Goal: Contribute content

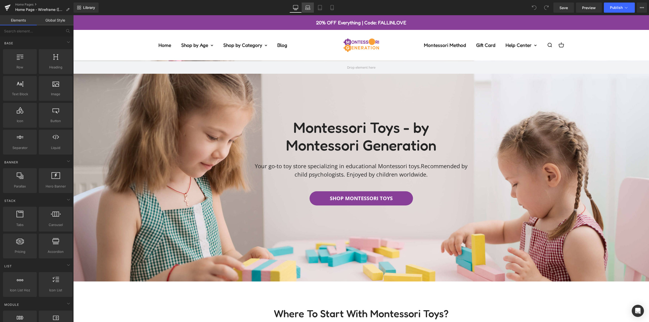
click at [308, 7] on icon at bounding box center [307, 7] width 5 height 5
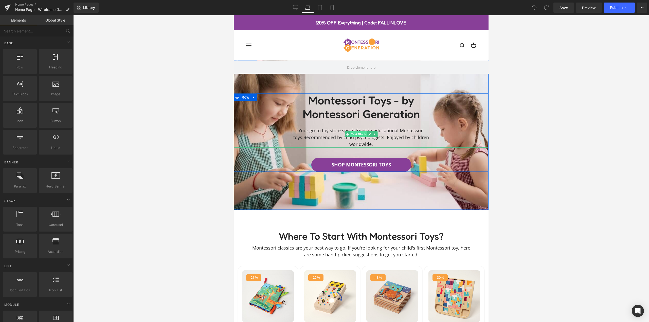
click at [359, 134] on span "Text Block" at bounding box center [358, 134] width 17 height 6
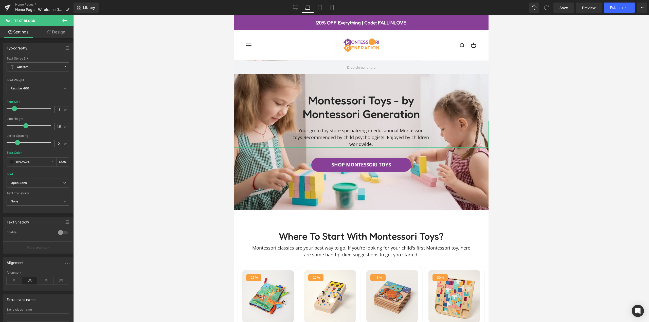
drag, startPoint x: 54, startPoint y: 32, endPoint x: 33, endPoint y: 58, distance: 34.1
click at [54, 32] on link "Design" at bounding box center [56, 31] width 37 height 11
click at [0, 0] on div "Spacing" at bounding box center [0, 0] width 0 height 0
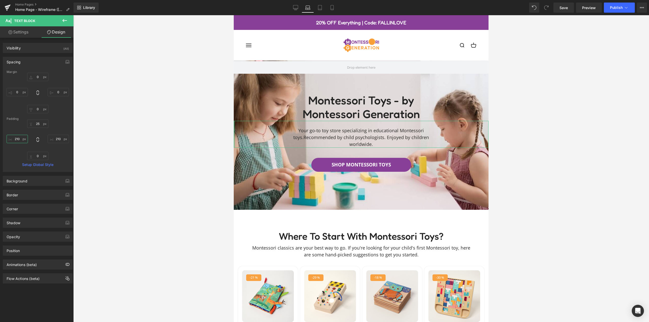
click at [20, 139] on input "210" at bounding box center [17, 139] width 21 height 8
type input "250"
click at [53, 141] on input "210" at bounding box center [58, 139] width 21 height 8
type input "250"
click at [359, 135] on span "Text Block" at bounding box center [358, 134] width 17 height 6
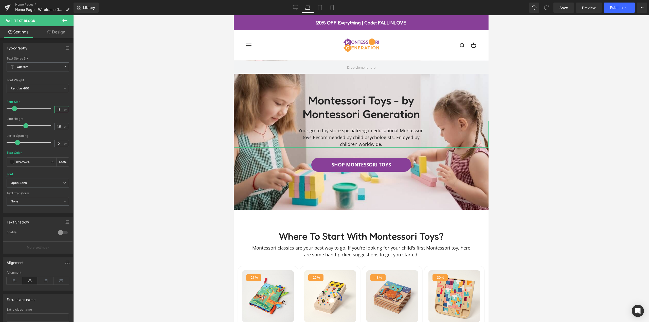
click at [54, 110] on input "18" at bounding box center [58, 109] width 9 height 6
type input "17"
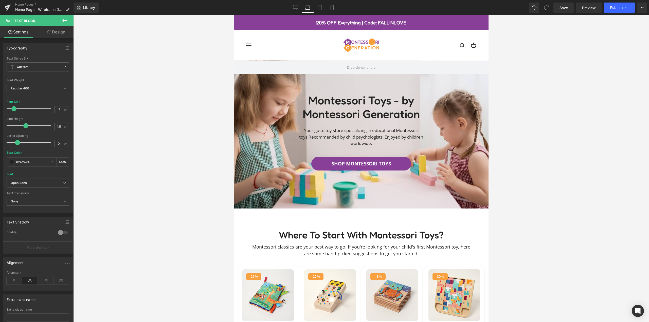
click at [181, 141] on div at bounding box center [361, 168] width 576 height 307
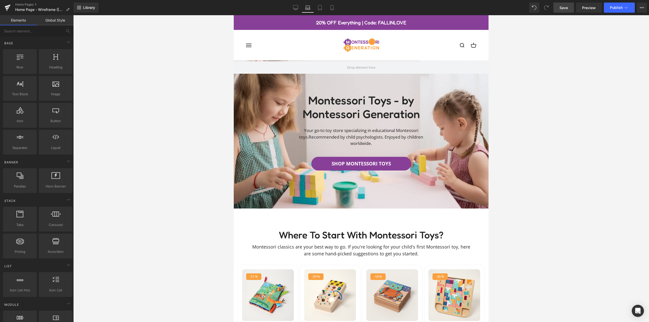
click at [568, 8] on span "Save" at bounding box center [563, 7] width 8 height 5
drag, startPoint x: 620, startPoint y: 11, endPoint x: 618, endPoint y: 15, distance: 4.8
click at [618, 15] on div "Library Laptop Desktop Laptop Tablet Mobile Save Preview Publish Scheduled View…" at bounding box center [361, 7] width 575 height 15
click at [625, 9] on icon at bounding box center [626, 7] width 5 height 5
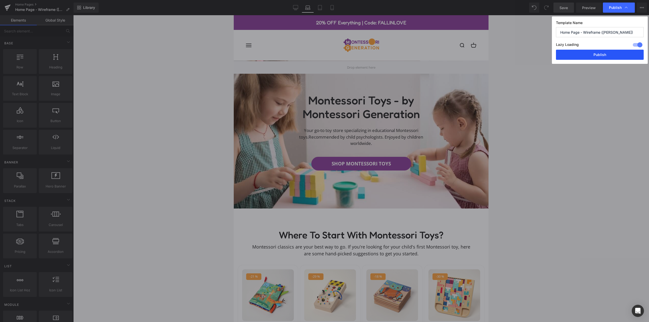
click at [608, 57] on button "Publish" at bounding box center [600, 55] width 88 height 10
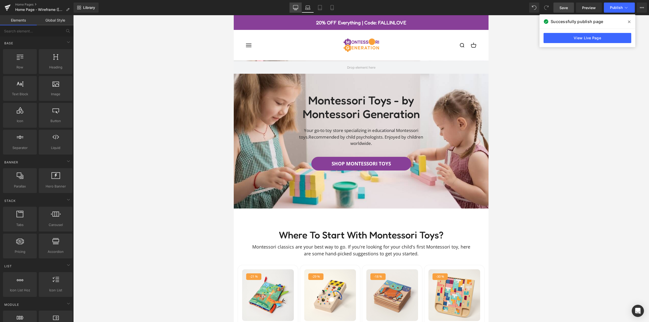
drag, startPoint x: 412, startPoint y: 125, endPoint x: 295, endPoint y: 8, distance: 166.0
click at [295, 8] on icon at bounding box center [295, 7] width 5 height 5
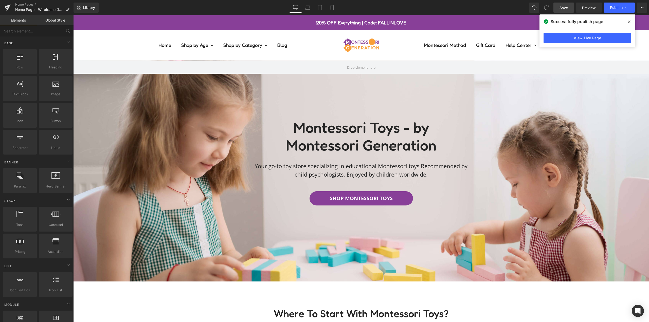
scroll to position [45, 0]
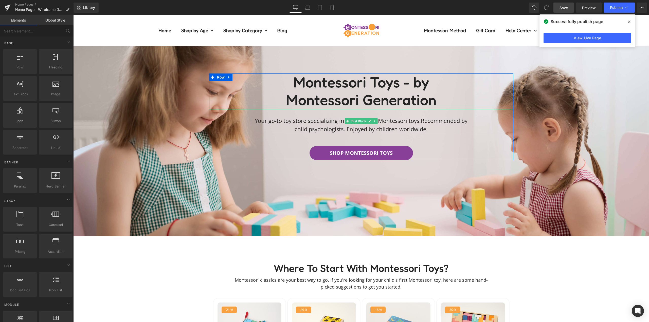
click at [423, 121] on p "Your go-to toy store specializing in educational Montessori toys. Recommended b…" at bounding box center [361, 125] width 213 height 17
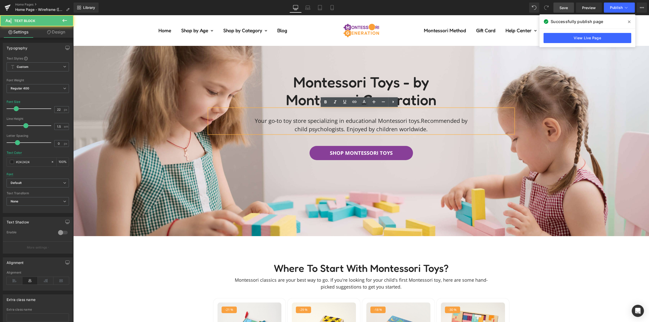
click at [424, 120] on span "Recommended by child psychologists. Enjoyed by children worldwide." at bounding box center [381, 125] width 173 height 16
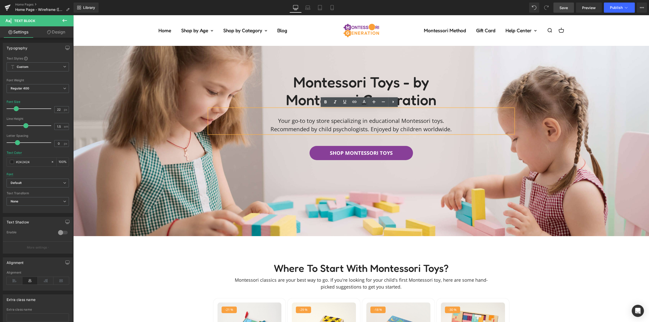
click at [427, 149] on div "SHOP MONTESSORI TOYS" at bounding box center [361, 153] width 304 height 14
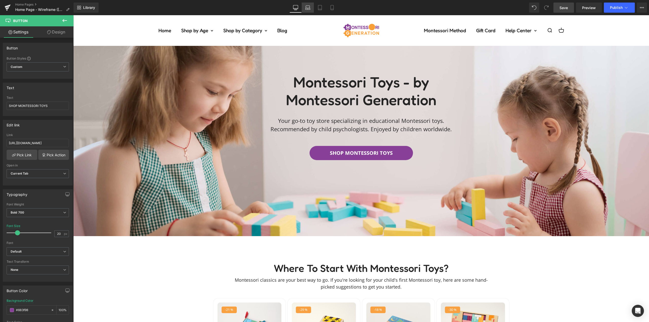
click at [306, 10] on icon at bounding box center [307, 7] width 5 height 5
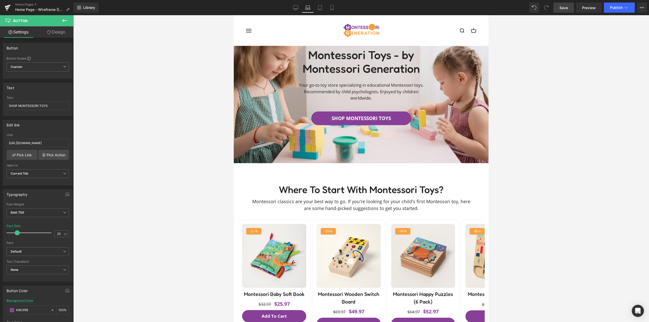
scroll to position [17, 0]
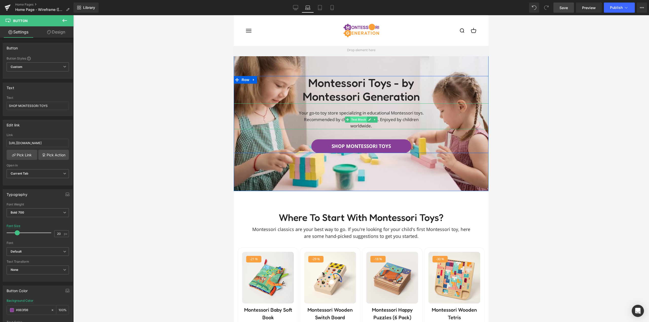
click at [359, 120] on span "Text Block" at bounding box center [358, 120] width 17 height 6
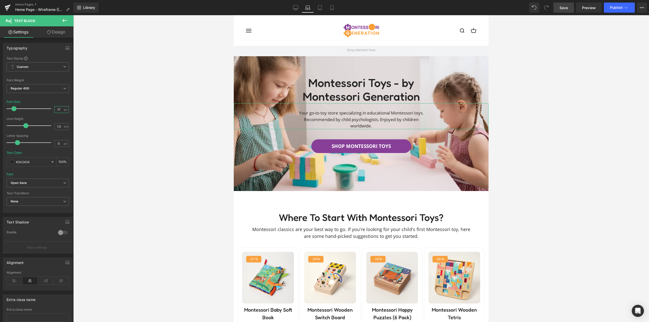
click at [54, 107] on input "17" at bounding box center [58, 109] width 9 height 6
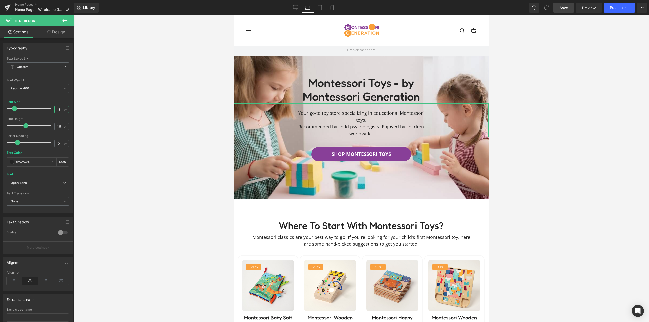
type input "18"
click at [62, 119] on div "Line Height" at bounding box center [38, 119] width 62 height 4
drag, startPoint x: 54, startPoint y: 35, endPoint x: 31, endPoint y: 62, distance: 36.0
click at [54, 35] on link "Design" at bounding box center [56, 31] width 37 height 11
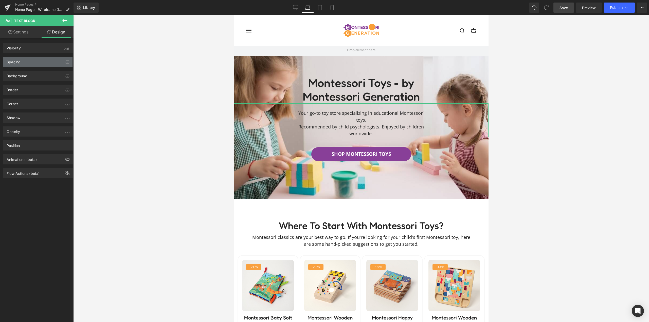
click at [31, 62] on div "Spacing" at bounding box center [37, 62] width 69 height 10
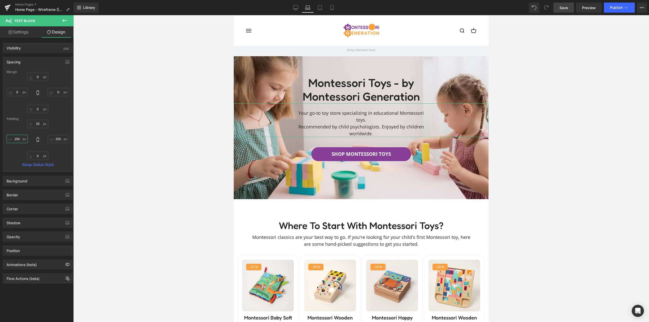
click at [15, 139] on input "text" at bounding box center [17, 139] width 21 height 8
type input "210"
click at [57, 139] on input "text" at bounding box center [58, 139] width 21 height 8
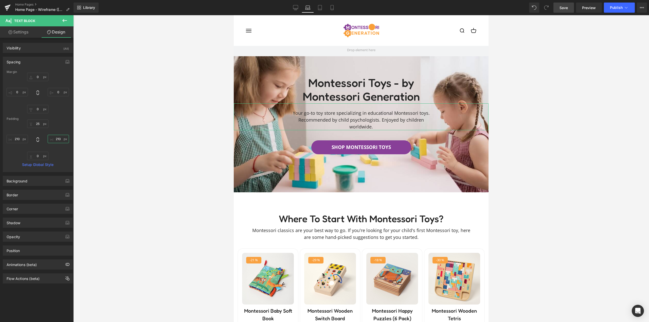
type input "210"
click at [65, 121] on div "210 210" at bounding box center [38, 140] width 62 height 41
click at [190, 129] on div at bounding box center [361, 168] width 576 height 307
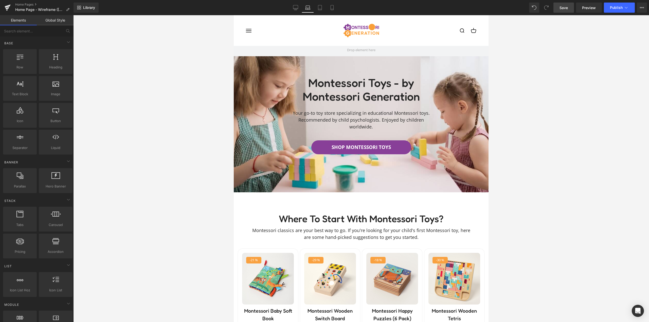
scroll to position [0, 0]
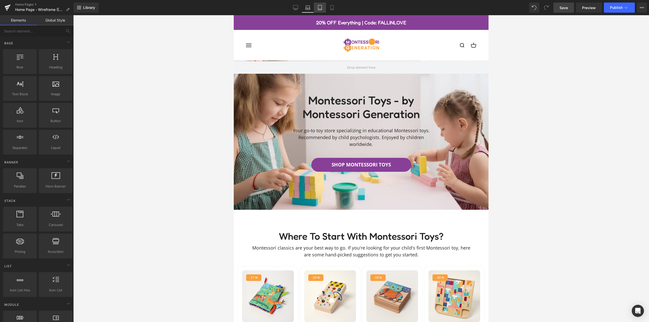
click at [321, 6] on icon at bounding box center [319, 7] width 5 height 5
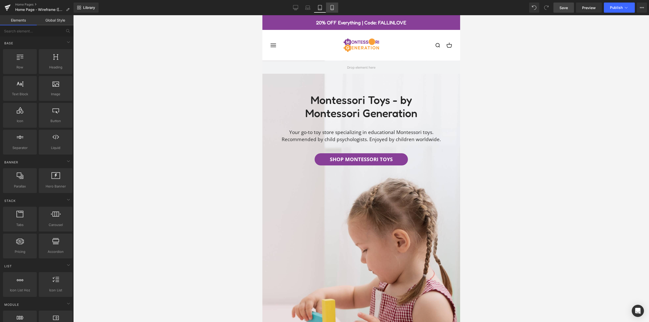
drag, startPoint x: 331, startPoint y: 8, endPoint x: 109, endPoint y: 71, distance: 230.6
click at [331, 8] on icon at bounding box center [332, 7] width 5 height 5
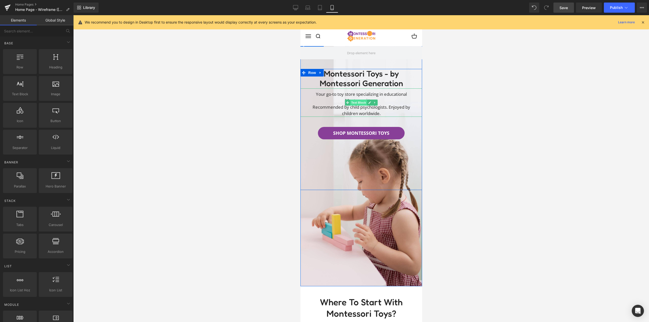
click at [359, 103] on span "Text Block" at bounding box center [358, 103] width 17 height 6
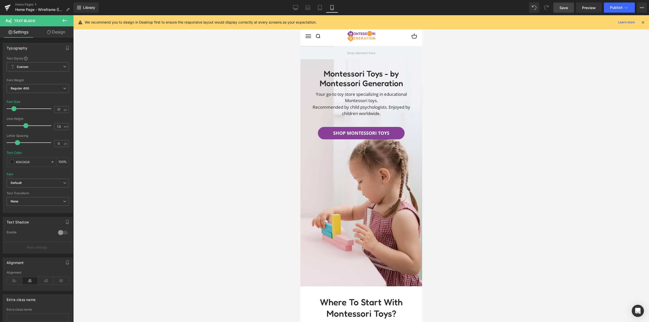
click at [566, 8] on span "Save" at bounding box center [563, 7] width 8 height 5
click at [620, 7] on span "Publish" at bounding box center [616, 8] width 13 height 4
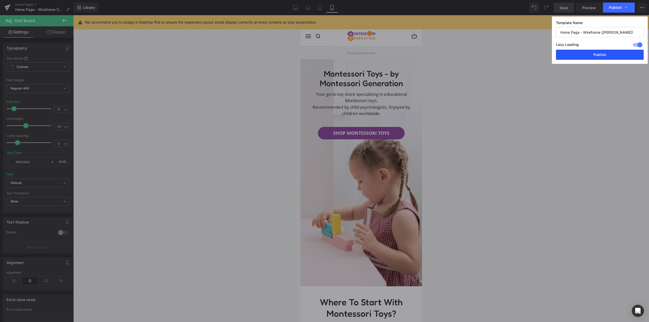
click at [611, 54] on button "Publish" at bounding box center [600, 55] width 88 height 10
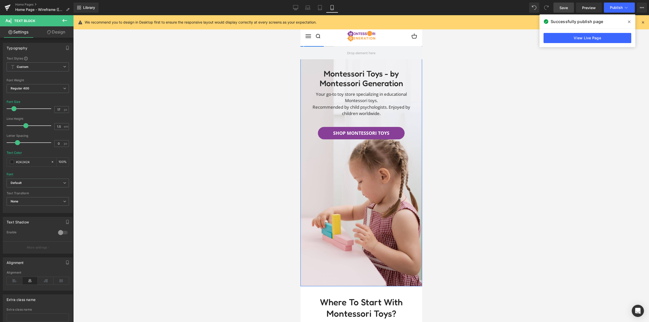
click at [310, 65] on div "Montessori Toys - by Montessori Generation Heading Your go-to toy store special…" at bounding box center [361, 124] width 122 height 131
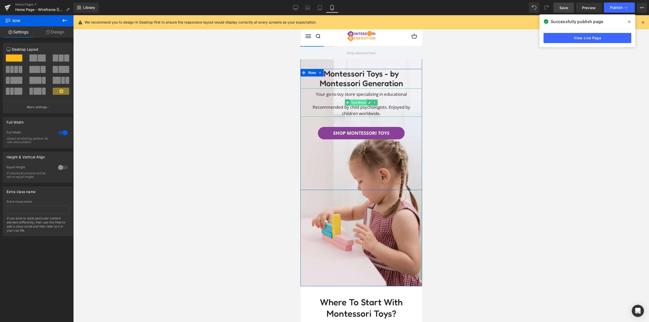
click at [359, 101] on span "Text Block" at bounding box center [358, 103] width 17 height 6
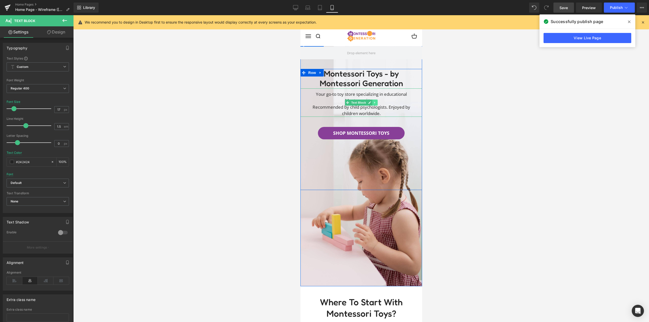
click at [373, 102] on icon at bounding box center [374, 102] width 3 height 3
click at [371, 103] on icon at bounding box center [372, 102] width 3 height 3
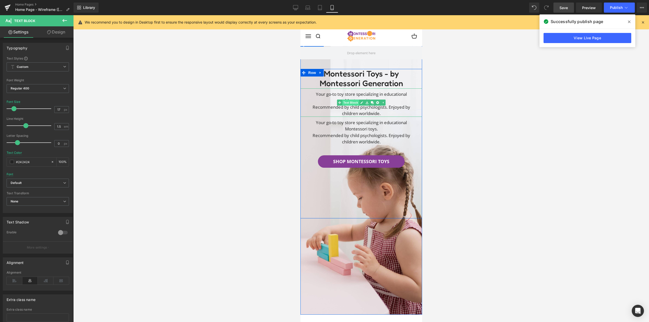
click at [350, 102] on span "Text Block" at bounding box center [350, 103] width 17 height 6
click at [59, 32] on link "Design" at bounding box center [56, 31] width 37 height 11
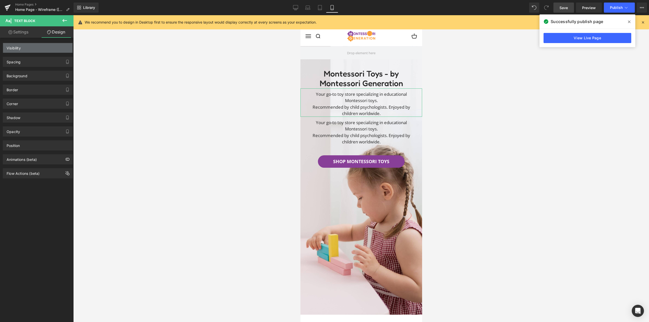
click at [30, 49] on div "Visibility" at bounding box center [37, 48] width 69 height 10
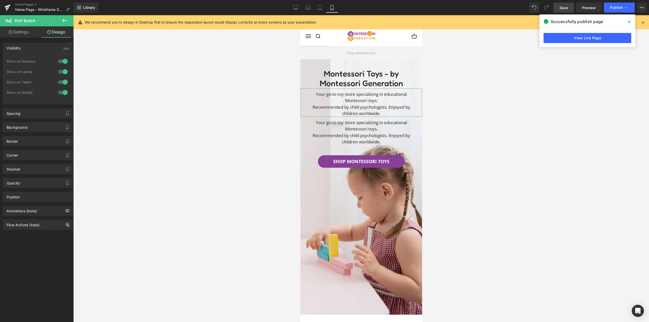
click at [61, 91] on div at bounding box center [63, 92] width 12 height 8
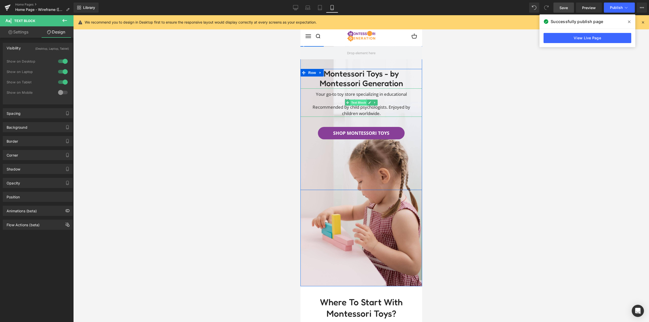
click at [358, 103] on span "Text Block" at bounding box center [358, 103] width 17 height 6
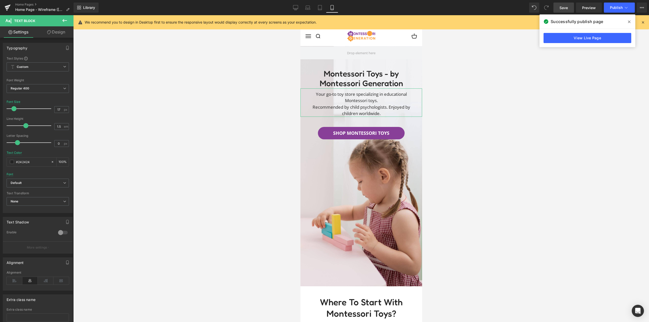
click at [56, 33] on link "Design" at bounding box center [56, 31] width 37 height 11
click at [0, 0] on div "Visibility" at bounding box center [0, 0] width 0 height 0
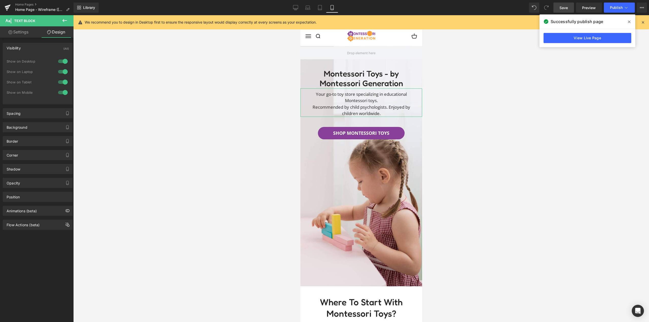
click at [63, 82] on div at bounding box center [63, 82] width 12 height 8
click at [60, 73] on div at bounding box center [63, 72] width 12 height 8
click at [60, 62] on div at bounding box center [63, 61] width 12 height 8
click at [157, 79] on div at bounding box center [361, 168] width 576 height 307
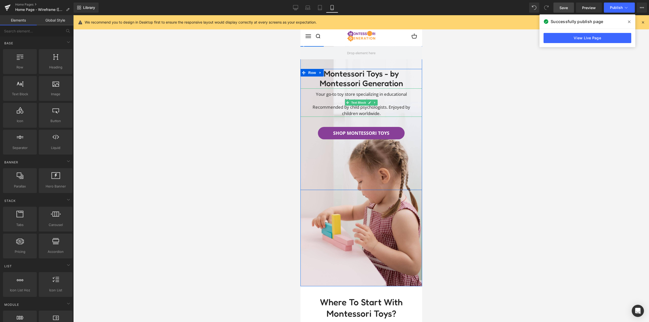
click at [390, 103] on p "Your go-to toy store specializing in educational Montessori toys." at bounding box center [361, 97] width 112 height 13
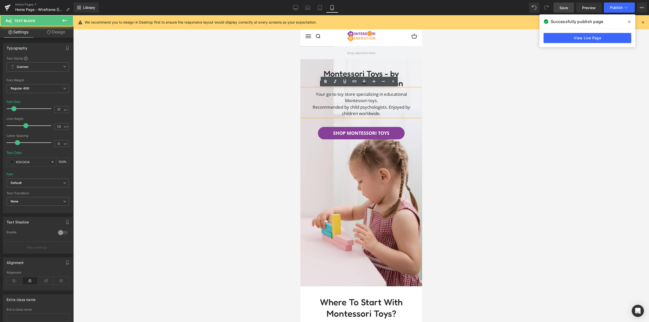
click at [312, 106] on span "Recommended by child psychologists. Enjoyed by children worldwide." at bounding box center [361, 110] width 98 height 12
click at [312, 107] on span "Recommended by child psychologists. Enjoyed by children worldwide." at bounding box center [361, 110] width 98 height 12
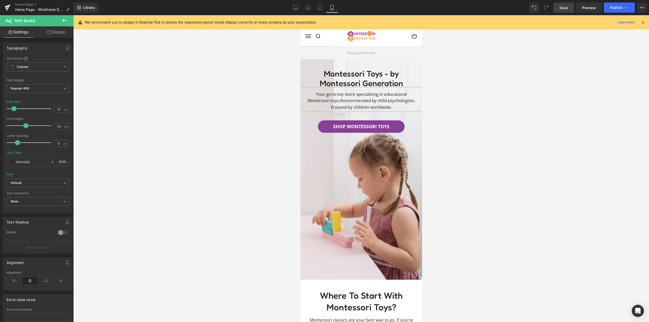
click at [254, 105] on div at bounding box center [361, 168] width 576 height 307
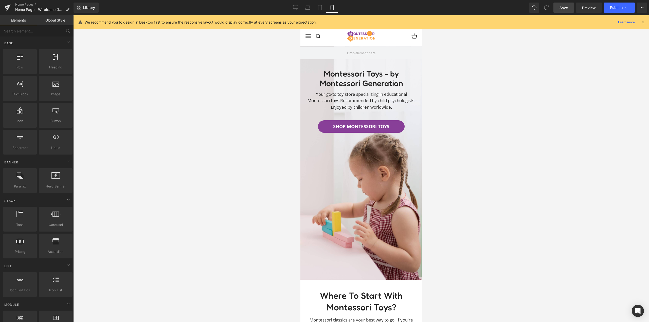
click at [568, 8] on link "Save" at bounding box center [563, 8] width 21 height 10
click at [623, 10] on button "Publish" at bounding box center [619, 8] width 31 height 10
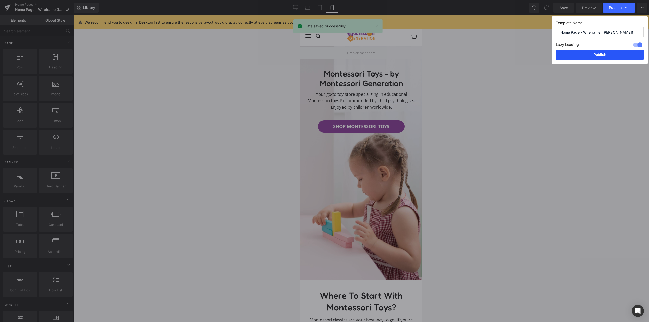
click at [609, 57] on button "Publish" at bounding box center [600, 55] width 88 height 10
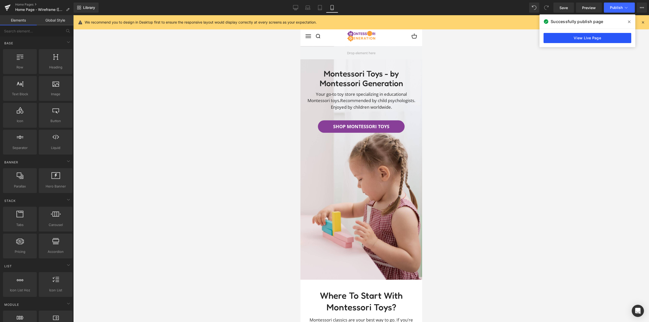
click at [580, 40] on link "View Live Page" at bounding box center [587, 38] width 88 height 10
